Goal: Obtain resource: Obtain resource

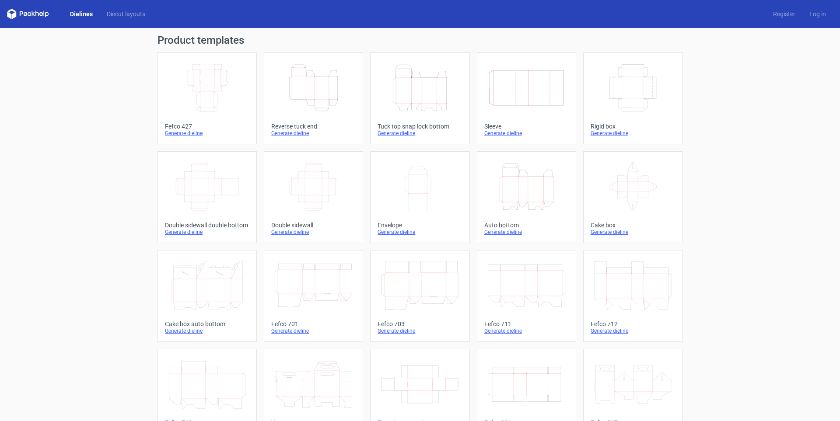
click at [405, 132] on div "Generate dieline" at bounding box center [420, 133] width 84 height 7
click at [426, 87] on icon "Height Depth Width" at bounding box center [419, 87] width 77 height 49
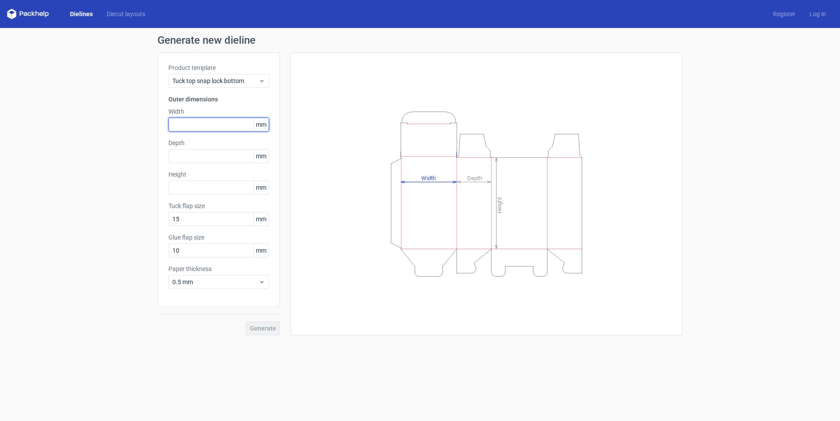
click at [207, 119] on input "text" at bounding box center [218, 125] width 101 height 14
type input "115"
drag, startPoint x: 189, startPoint y: 158, endPoint x: 124, endPoint y: 152, distance: 64.6
click at [124, 152] on div "Generate new dieline Product template Tuck top snap lock bottom Outer dimension…" at bounding box center [420, 185] width 840 height 315
type input "125"
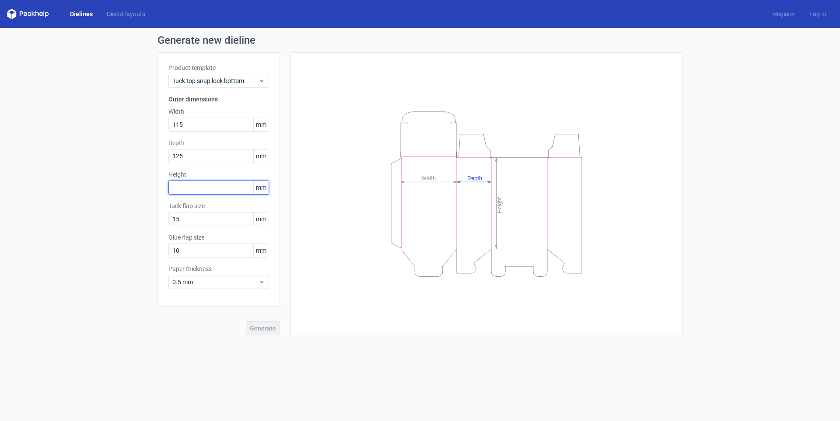
click at [235, 192] on input "text" at bounding box center [218, 188] width 101 height 14
type input "108"
drag, startPoint x: 201, startPoint y: 217, endPoint x: 161, endPoint y: 213, distance: 40.4
click at [161, 213] on div "Product template Tuck top snap lock bottom Outer dimensions Width 115 mm Depth …" at bounding box center [218, 179] width 122 height 255
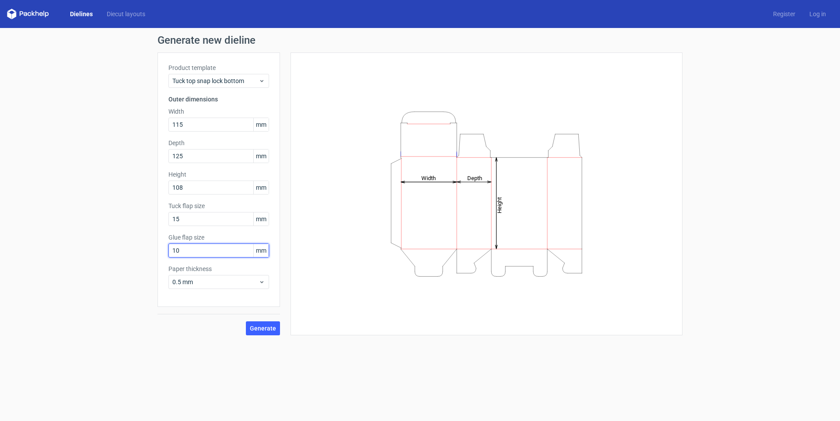
drag, startPoint x: 210, startPoint y: 250, endPoint x: 172, endPoint y: 256, distance: 37.6
click at [172, 256] on input "10" at bounding box center [218, 251] width 101 height 14
type input "18"
click at [209, 287] on div "0.5 mm" at bounding box center [218, 282] width 101 height 14
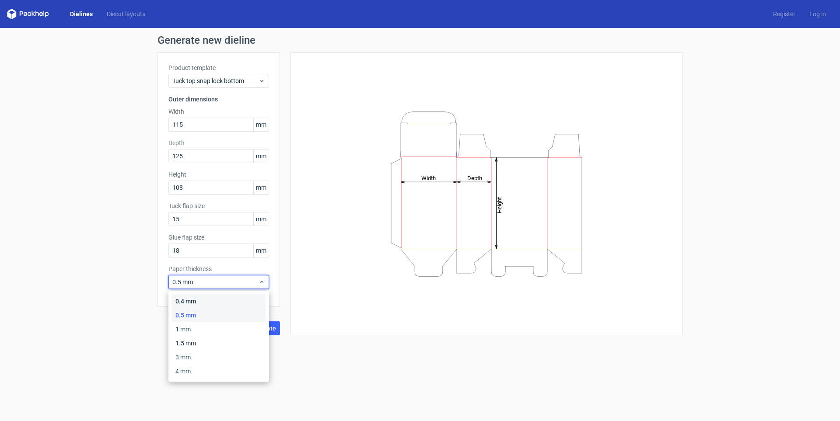
drag, startPoint x: 210, startPoint y: 300, endPoint x: 238, endPoint y: 315, distance: 31.3
click at [210, 300] on div "0.4 mm" at bounding box center [219, 301] width 94 height 14
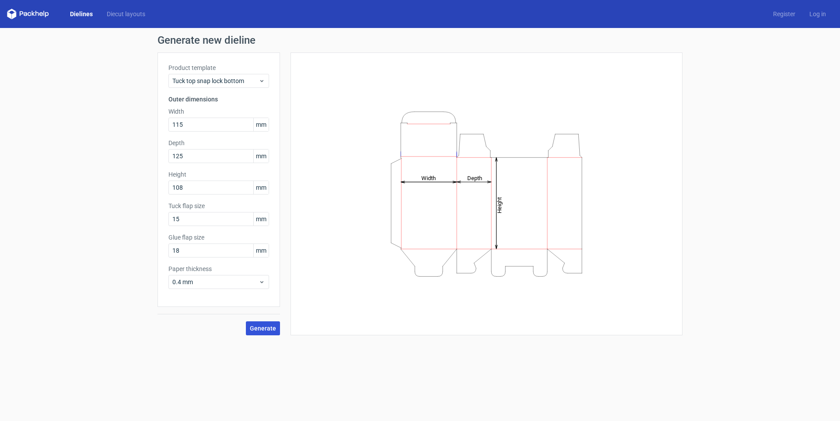
click at [259, 325] on span "Generate" at bounding box center [263, 328] width 26 height 6
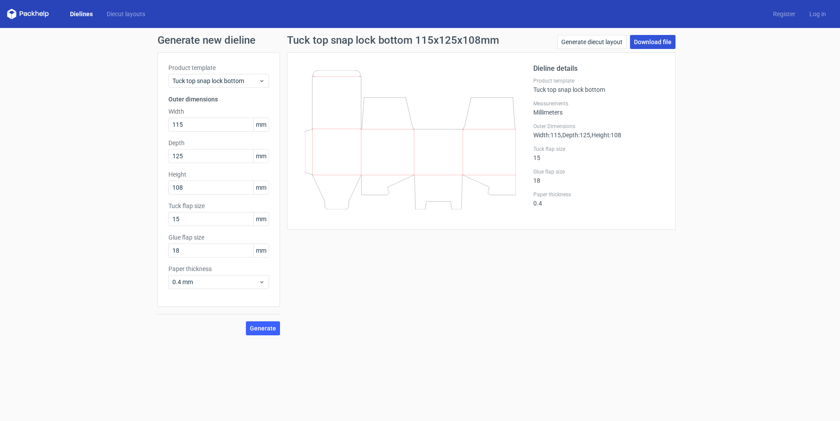
click at [658, 47] on link "Download file" at bounding box center [652, 42] width 45 height 14
drag, startPoint x: 178, startPoint y: 158, endPoint x: 190, endPoint y: 158, distance: 11.4
click at [189, 158] on input "125" at bounding box center [218, 156] width 101 height 14
type input "128"
drag, startPoint x: 185, startPoint y: 188, endPoint x: 98, endPoint y: 190, distance: 87.1
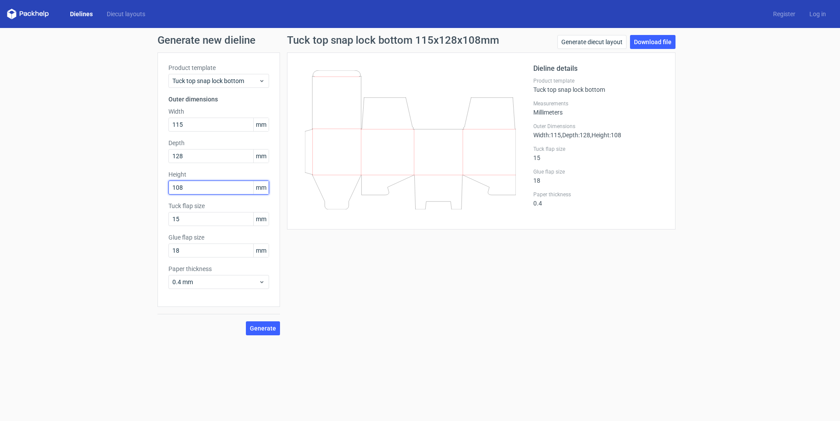
click at [98, 189] on div "Generate new dieline Product template Tuck top snap lock bottom Outer dimension…" at bounding box center [420, 185] width 840 height 315
type input "110"
click at [206, 255] on input "18" at bounding box center [218, 251] width 101 height 14
click at [277, 330] on button "Generate" at bounding box center [263, 329] width 34 height 14
click at [652, 46] on link "Download file" at bounding box center [652, 42] width 45 height 14
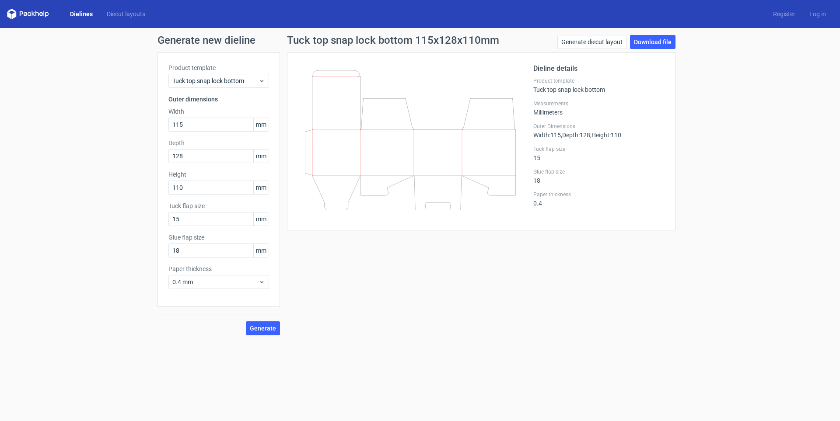
click at [640, 241] on div "Tuck top snap lock bottom 115x128x110mm Generate diecut layout Download file Di…" at bounding box center [481, 185] width 402 height 301
click at [262, 125] on span "mm" at bounding box center [260, 124] width 15 height 13
click at [261, 156] on span "mm" at bounding box center [260, 156] width 15 height 13
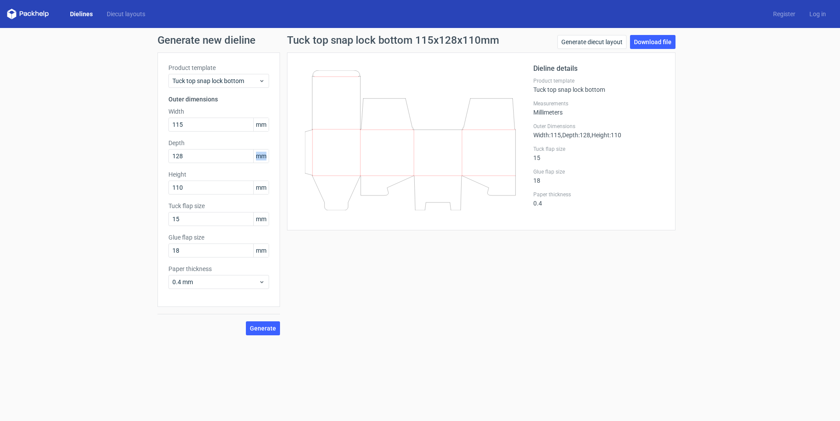
click at [261, 156] on span "mm" at bounding box center [260, 156] width 15 height 13
